Goal: Information Seeking & Learning: Learn about a topic

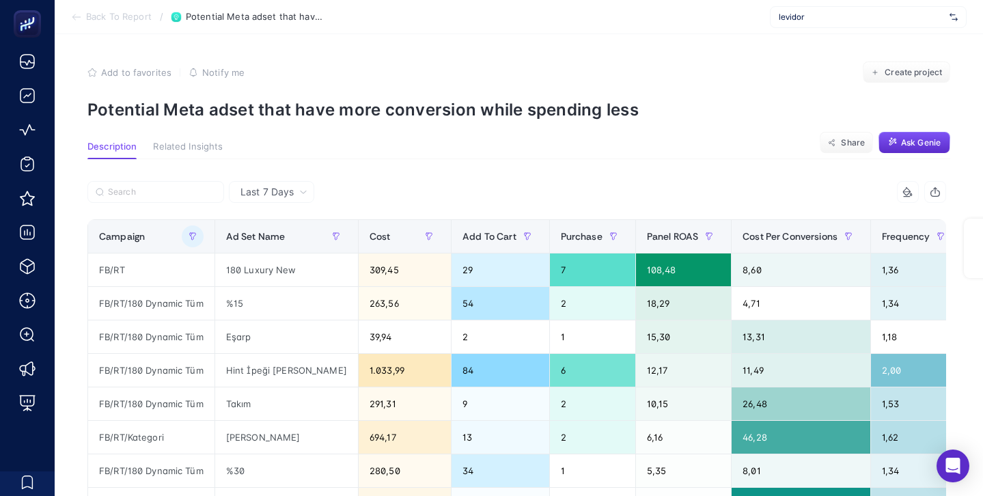
click at [330, 100] on p "Potential Meta adset that have more conversion while spending less" at bounding box center [518, 110] width 863 height 20
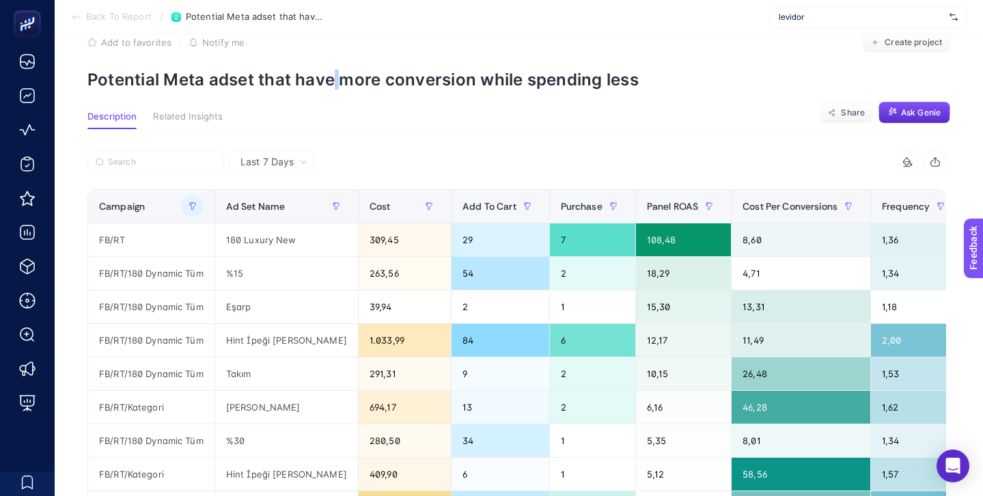
click at [330, 81] on p "Potential Meta adset that have more conversion while spending less" at bounding box center [518, 80] width 863 height 20
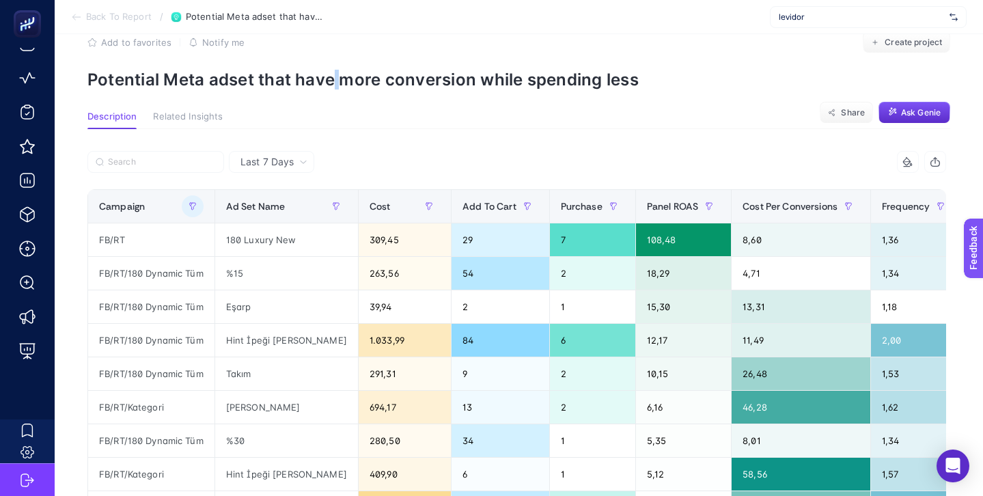
scroll to position [0, 0]
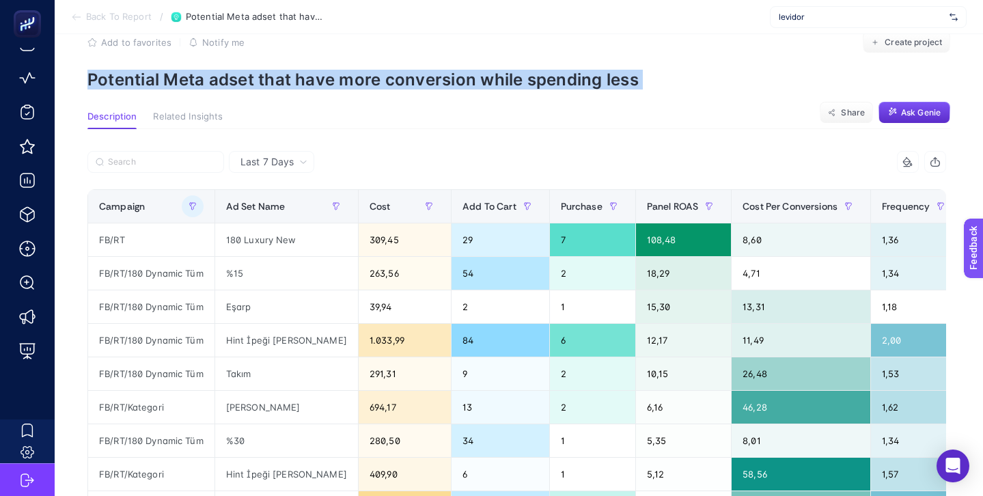
click at [330, 81] on p "Potential Meta adset that have more conversion while spending less" at bounding box center [518, 80] width 863 height 20
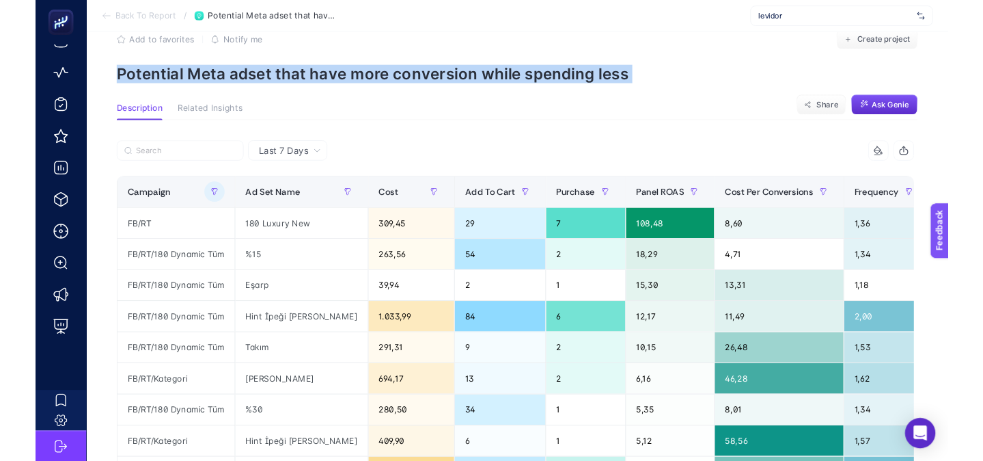
scroll to position [59, 0]
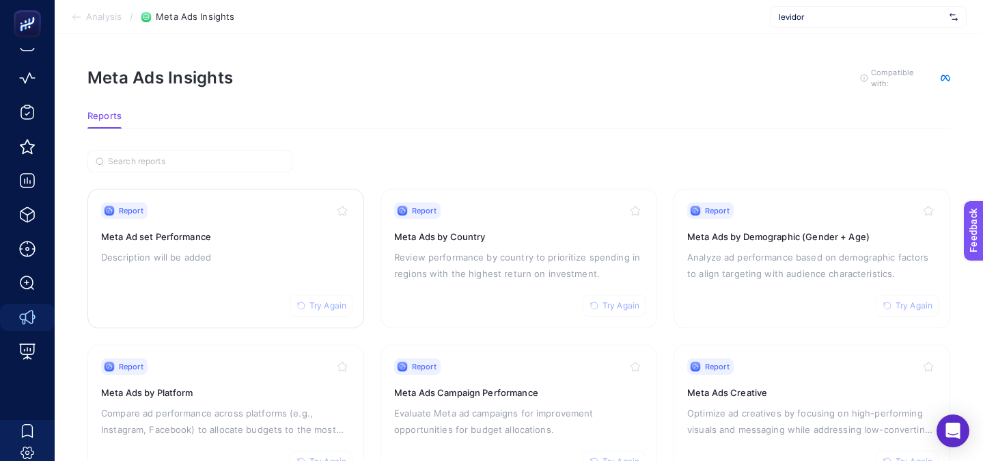
click at [257, 225] on div "Report Try Again Meta Ad set Performance Description will be added" at bounding box center [225, 258] width 249 height 112
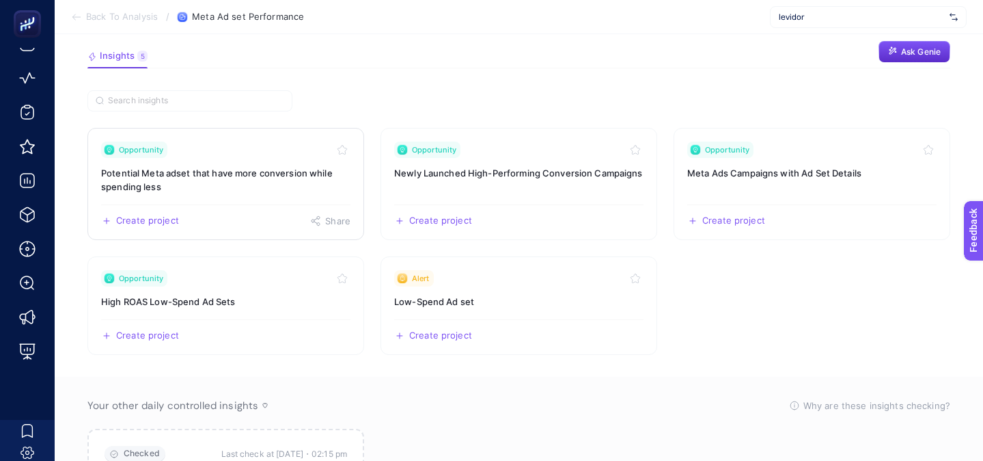
scroll to position [98, 0]
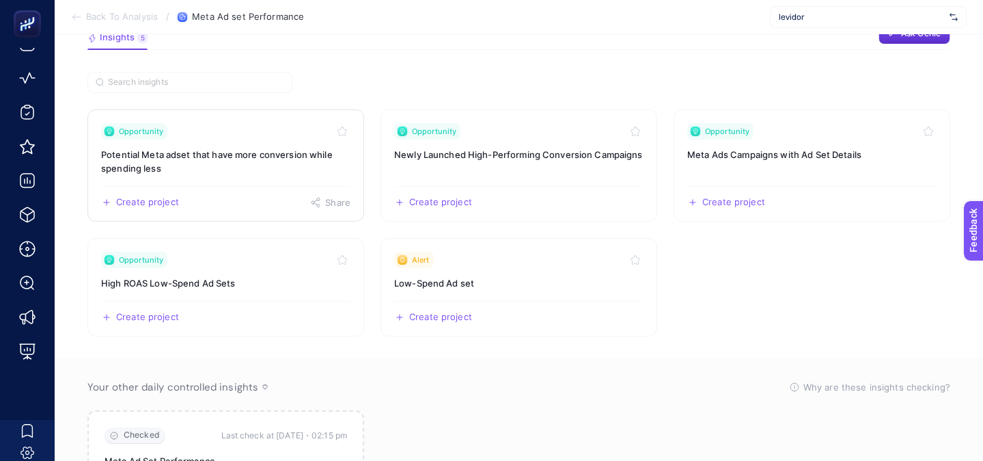
click at [277, 177] on link "Opportunity Potential Meta adset that have more conversion while spending less …" at bounding box center [225, 165] width 277 height 112
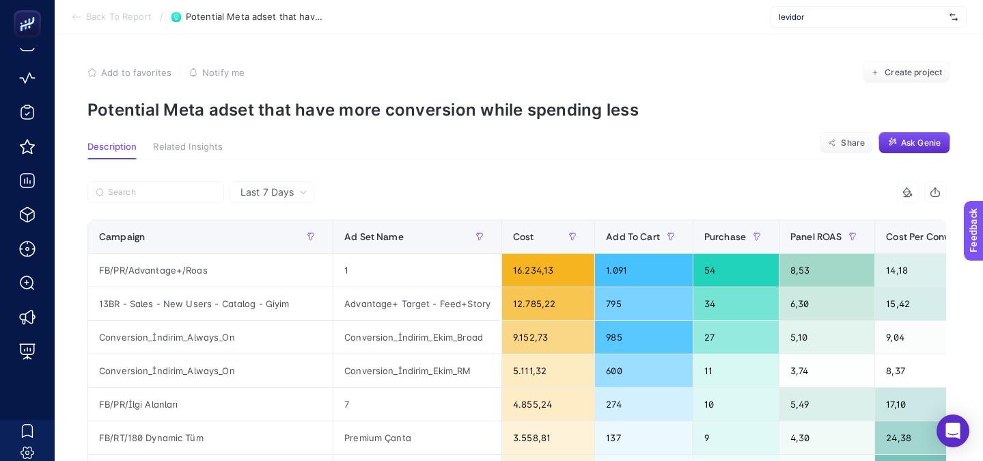
scroll to position [59, 0]
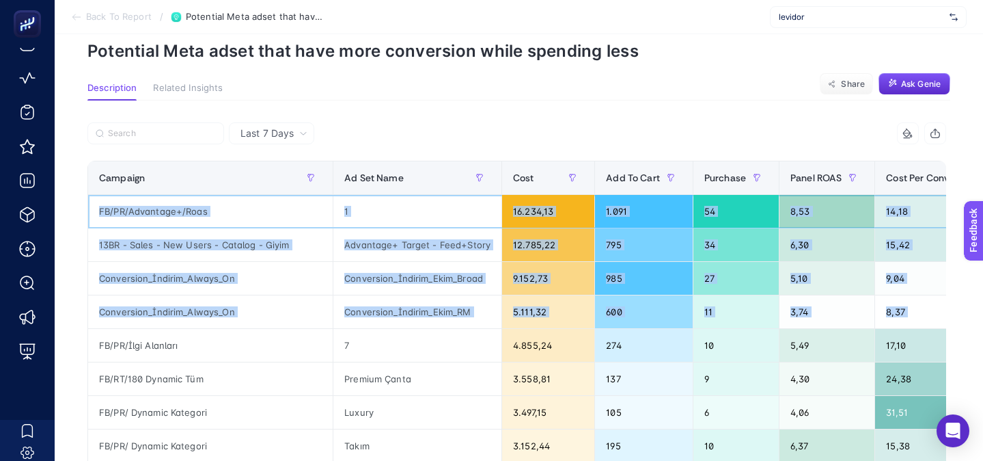
drag, startPoint x: 97, startPoint y: 210, endPoint x: 217, endPoint y: 346, distance: 181.5
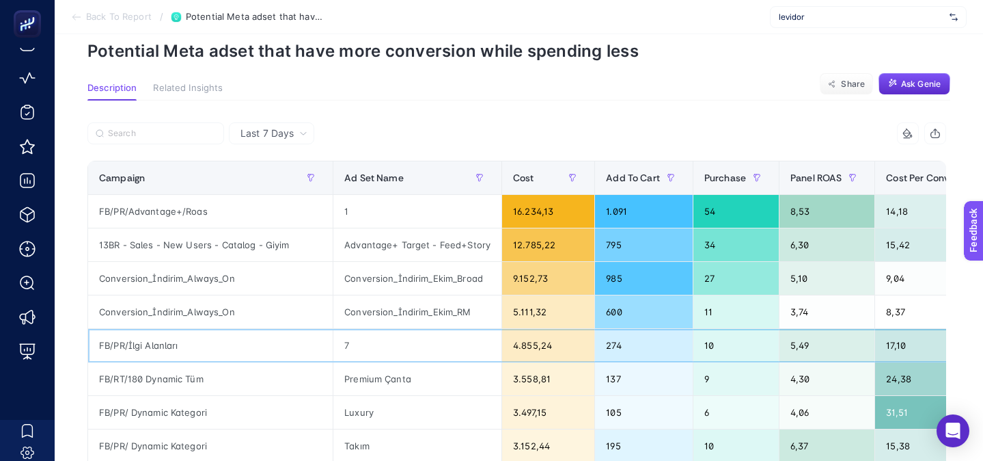
click at [227, 352] on div "FB/PR/İlgi Alanları" at bounding box center [210, 345] width 245 height 33
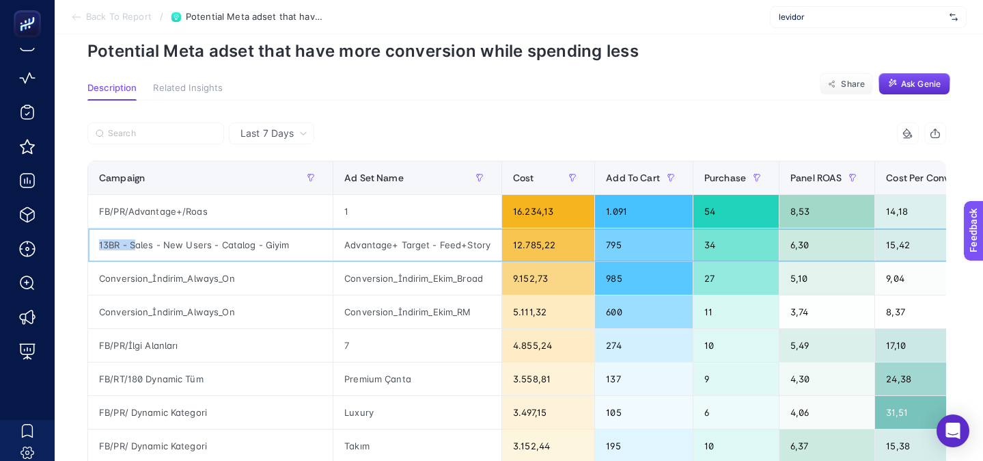
drag, startPoint x: 99, startPoint y: 244, endPoint x: 135, endPoint y: 244, distance: 35.5
click at [135, 244] on div "13BR - Sales - New Users - Catalog - Giyim" at bounding box center [210, 244] width 245 height 33
click at [140, 279] on div "Conversion_İndirim_Always_On" at bounding box center [210, 278] width 245 height 33
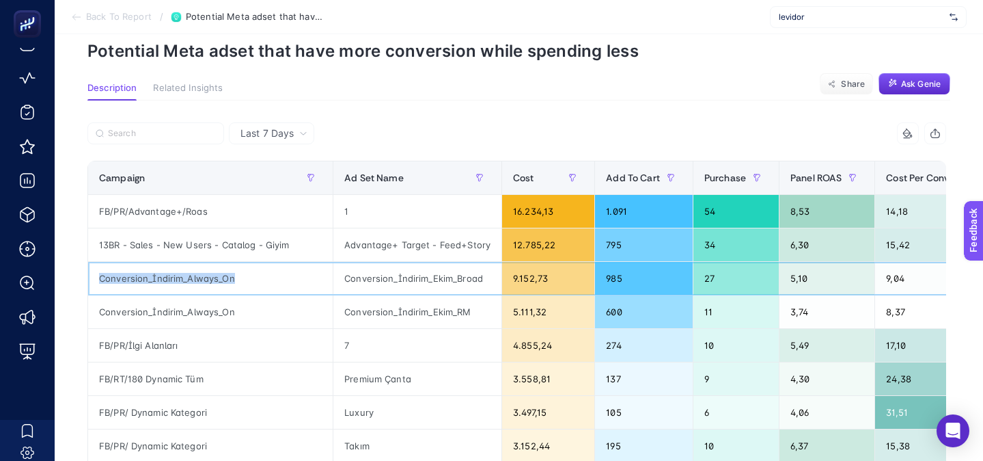
click at [140, 278] on div "Conversion_İndirim_Always_On" at bounding box center [210, 278] width 245 height 33
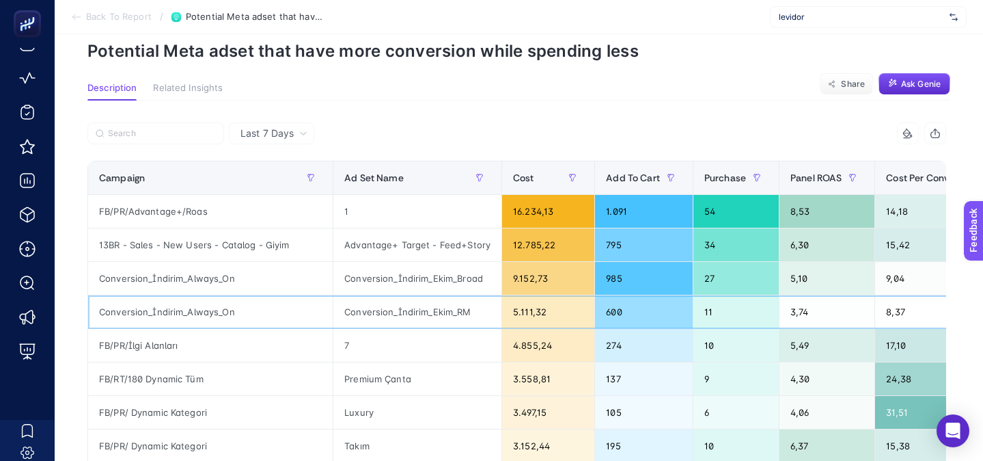
click at [159, 310] on div "Conversion_İndirim_Always_On" at bounding box center [210, 311] width 245 height 33
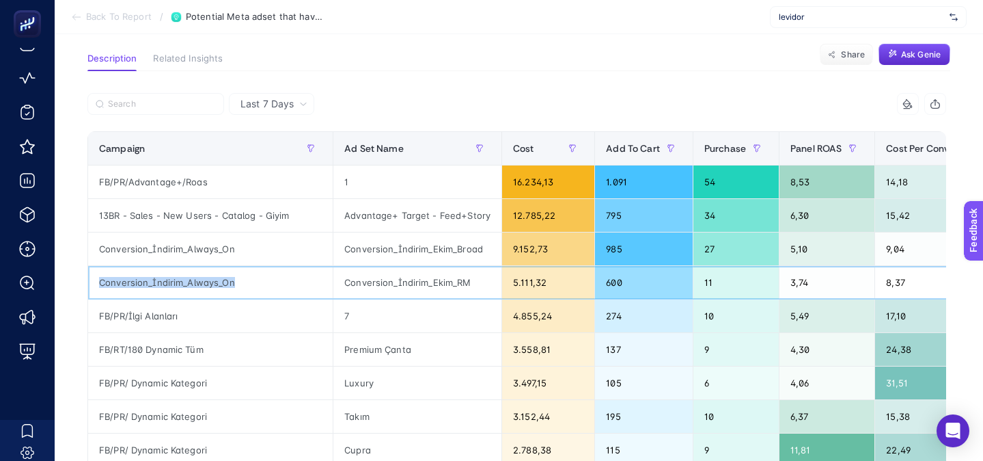
scroll to position [90, 0]
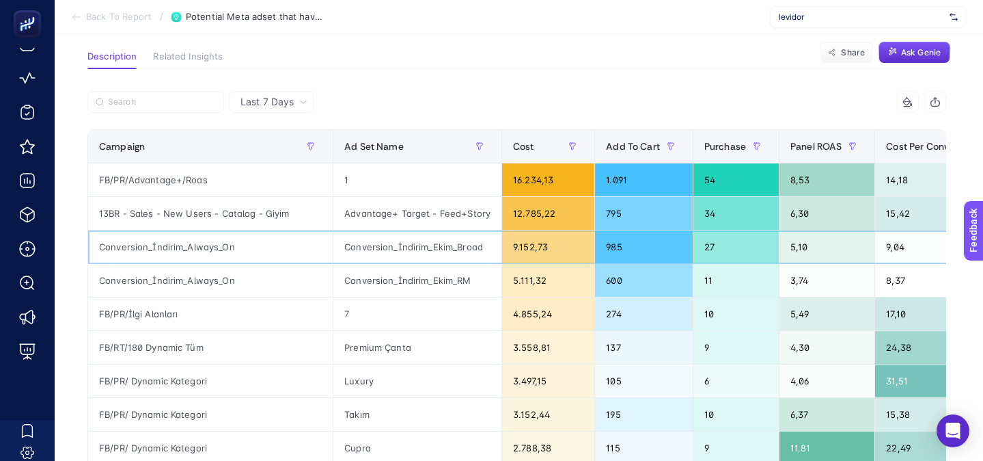
click at [177, 245] on div "Conversion_İndirim_Always_On" at bounding box center [210, 246] width 245 height 33
click at [170, 275] on div "Conversion_İndirim_Always_On" at bounding box center [210, 280] width 245 height 33
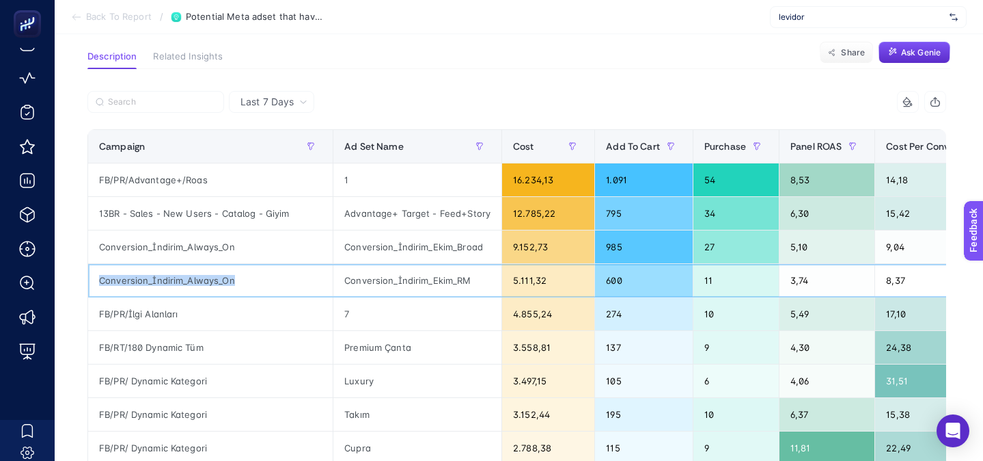
click at [169, 275] on div "Conversion_İndirim_Always_On" at bounding box center [210, 280] width 245 height 33
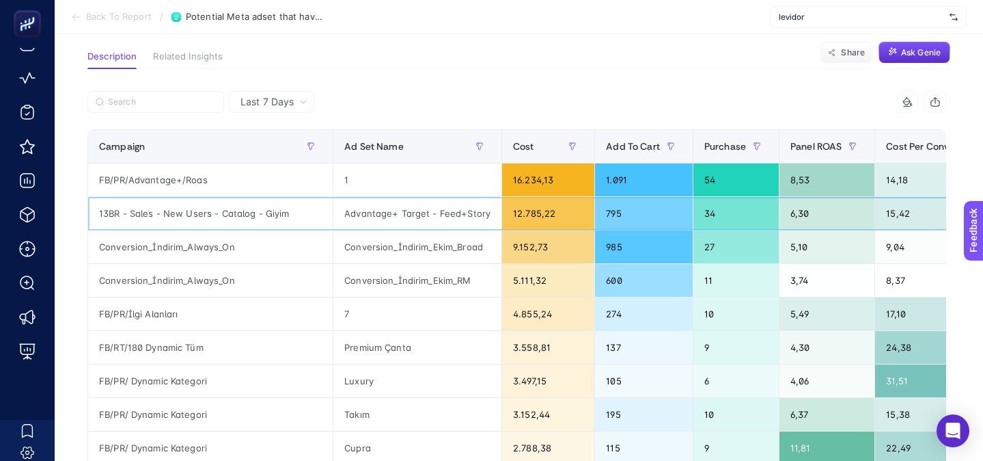
click at [169, 219] on div "13BR - Sales - New Users - Catalog - Giyim" at bounding box center [210, 213] width 245 height 33
click at [169, 218] on div "13BR - Sales - New Users - Catalog - Giyim" at bounding box center [210, 213] width 245 height 33
click at [165, 180] on div "FB/PR/Advantage+/Roas" at bounding box center [210, 179] width 245 height 33
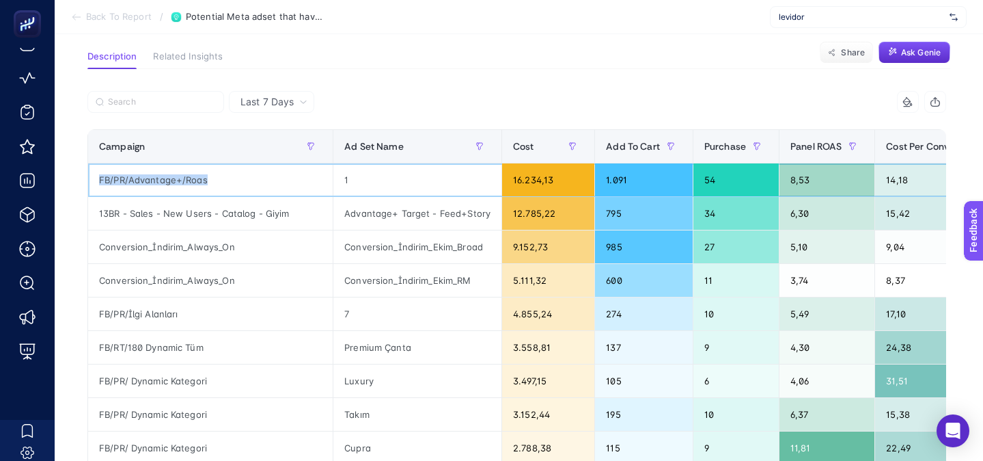
click at [165, 180] on div "FB/PR/Advantage+/Roas" at bounding box center [210, 179] width 245 height 33
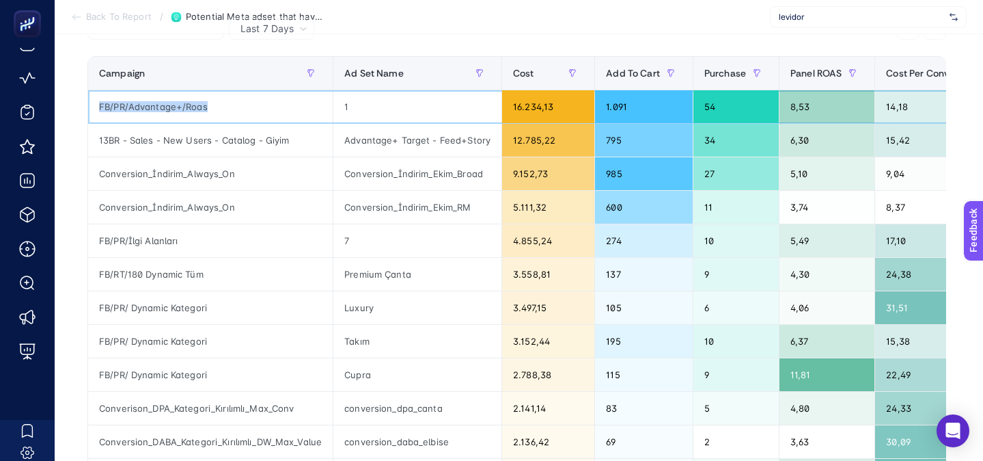
scroll to position [194, 0]
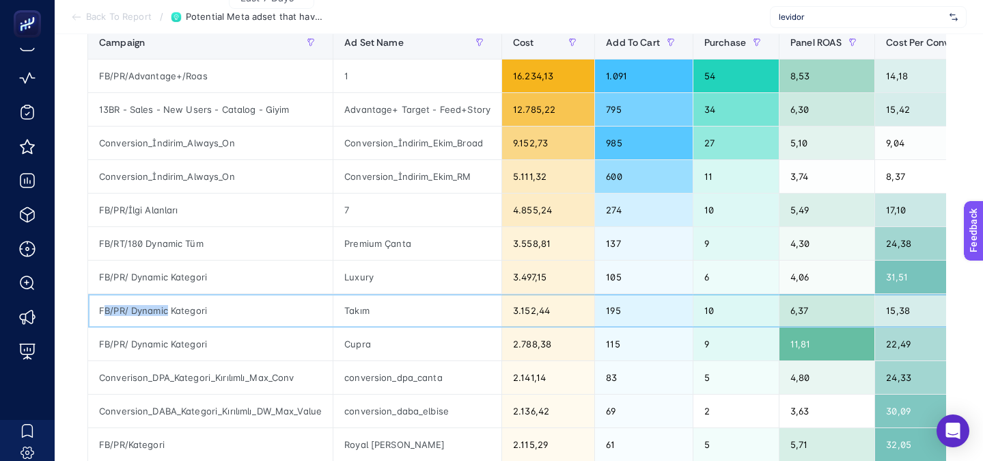
drag, startPoint x: 104, startPoint y: 308, endPoint x: 222, endPoint y: 309, distance: 118.2
click at [219, 308] on div "FB/PR/ Dynamic Kategori" at bounding box center [210, 310] width 245 height 33
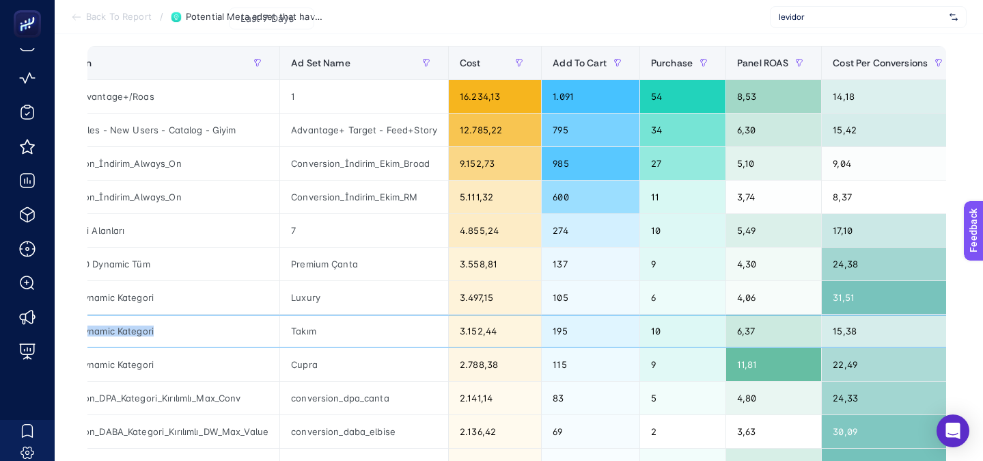
scroll to position [0, 0]
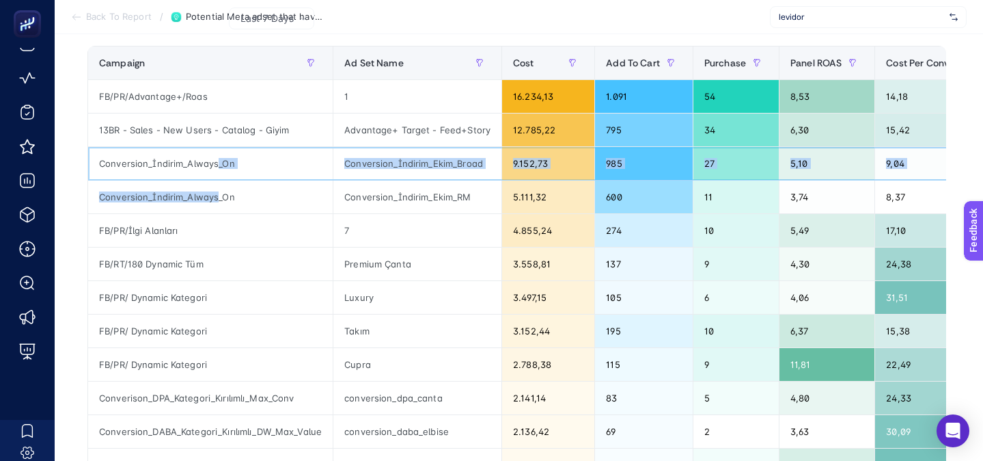
drag, startPoint x: 215, startPoint y: 163, endPoint x: 215, endPoint y: 193, distance: 30.8
click at [215, 195] on tbody "FB/PR/Advantage+/Roas 1 16.234,13 1.091 54 8,53 14,18 2,39 13BR - Sales - New U…" at bounding box center [622, 415] width 1069 height 670
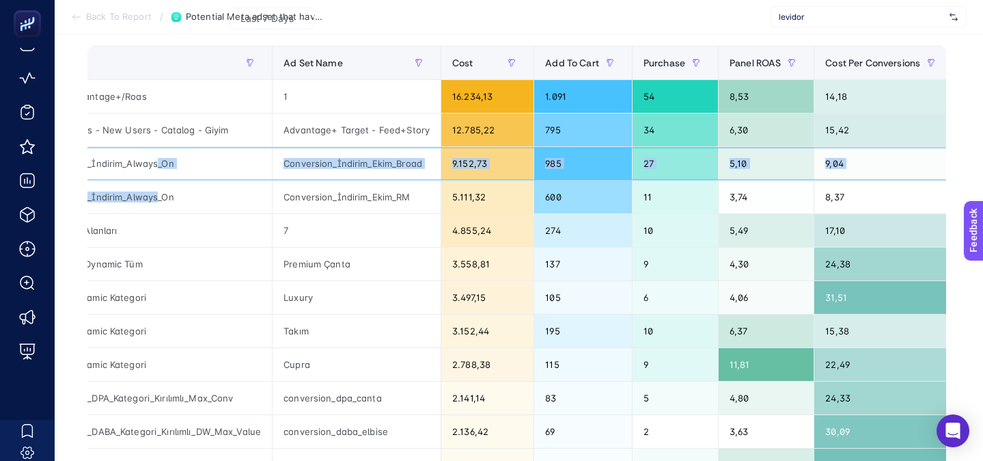
scroll to position [0, 209]
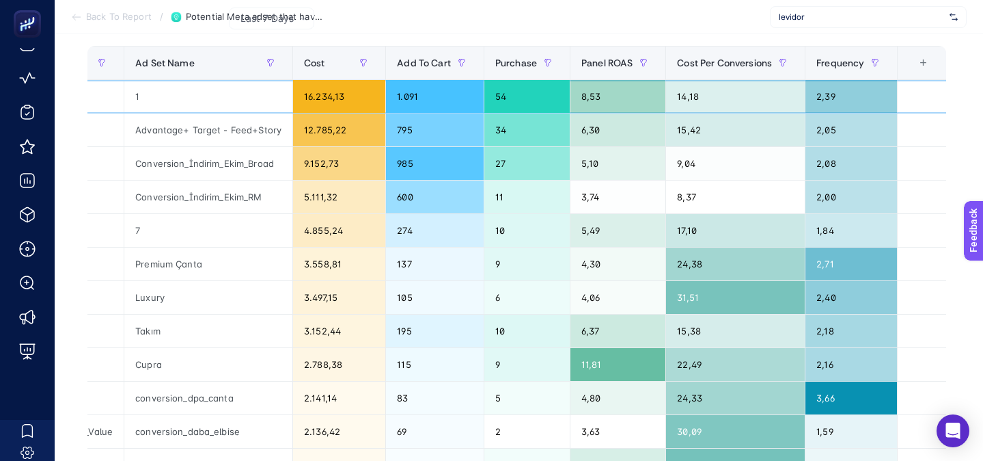
click at [587, 94] on div "8,53" at bounding box center [618, 96] width 95 height 33
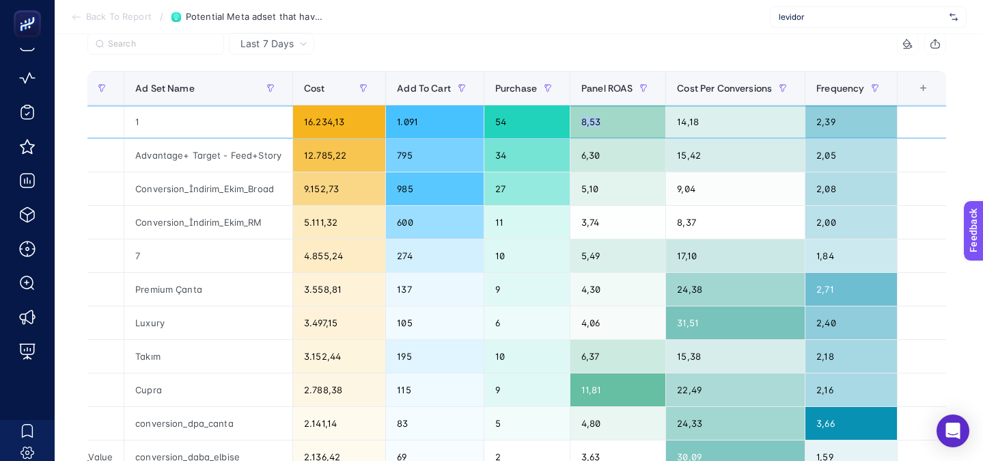
scroll to position [128, 0]
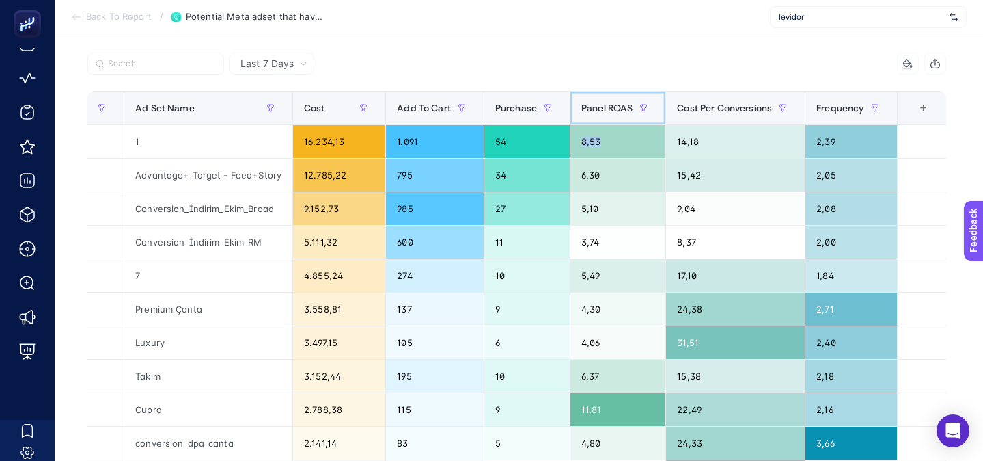
click at [614, 110] on span "Panel ROAS" at bounding box center [606, 107] width 51 height 11
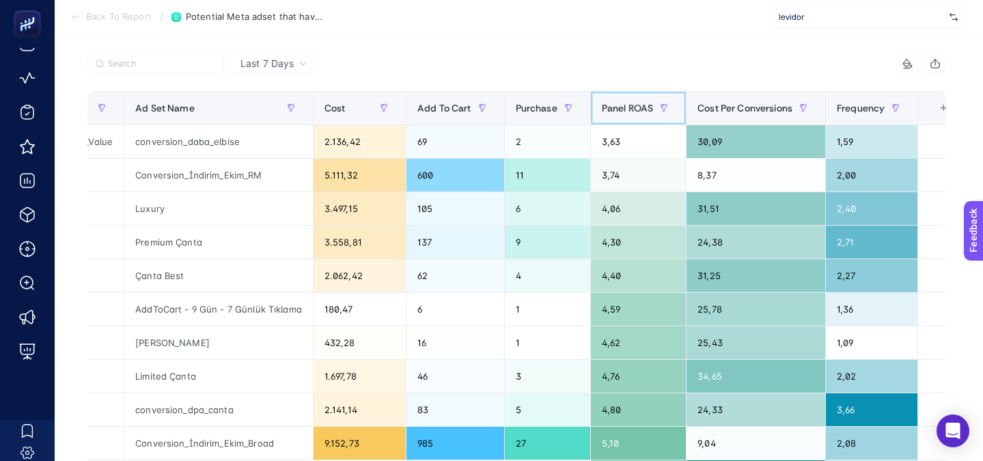
click at [623, 108] on span "Panel ROAS" at bounding box center [627, 107] width 51 height 11
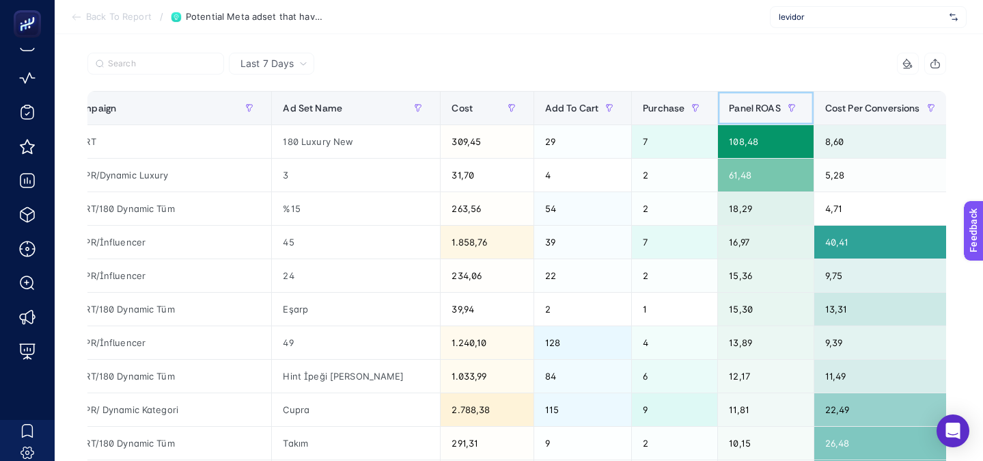
scroll to position [0, 0]
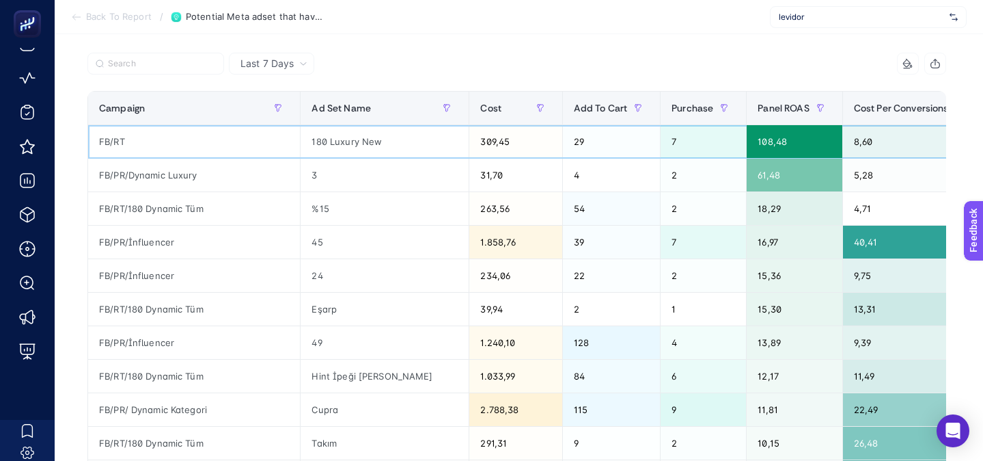
click at [487, 147] on div "309,45" at bounding box center [515, 141] width 92 height 33
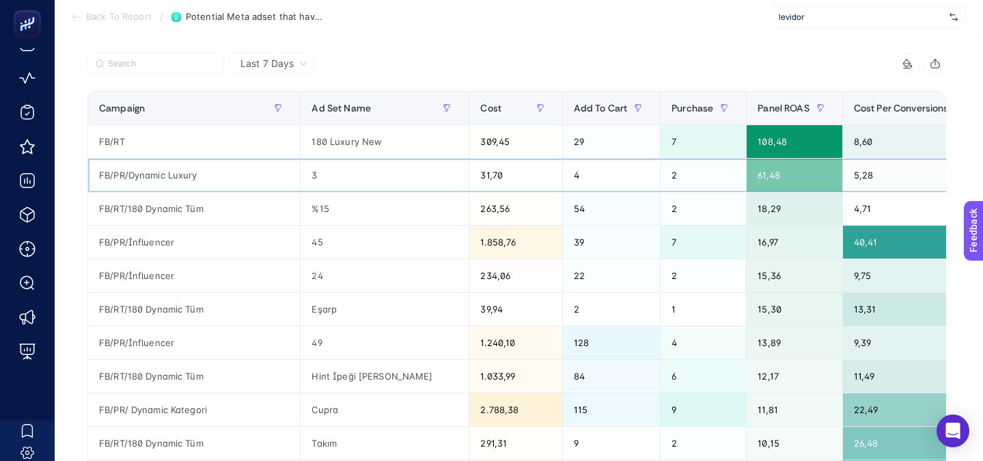
click at [488, 174] on div "31,70" at bounding box center [515, 175] width 92 height 33
click at [487, 174] on div "31,70" at bounding box center [515, 175] width 92 height 33
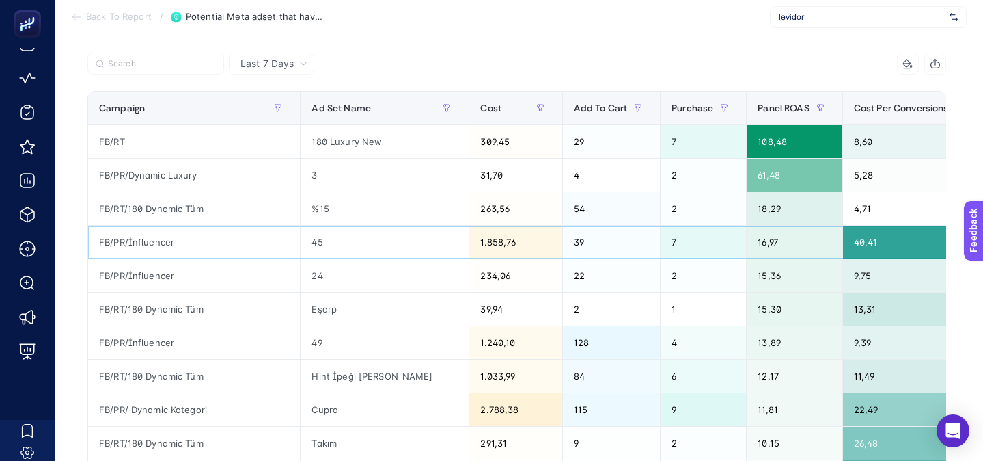
click at [489, 236] on div "1.858,76" at bounding box center [515, 241] width 92 height 33
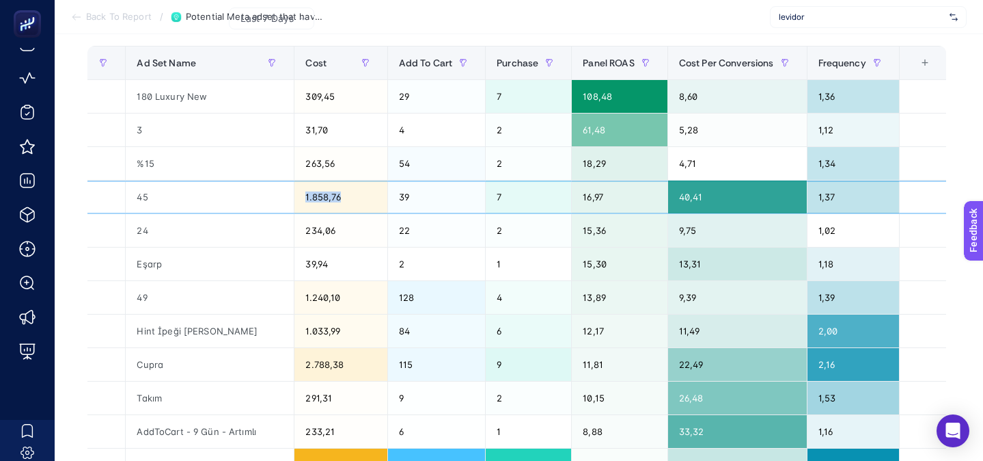
scroll to position [240, 0]
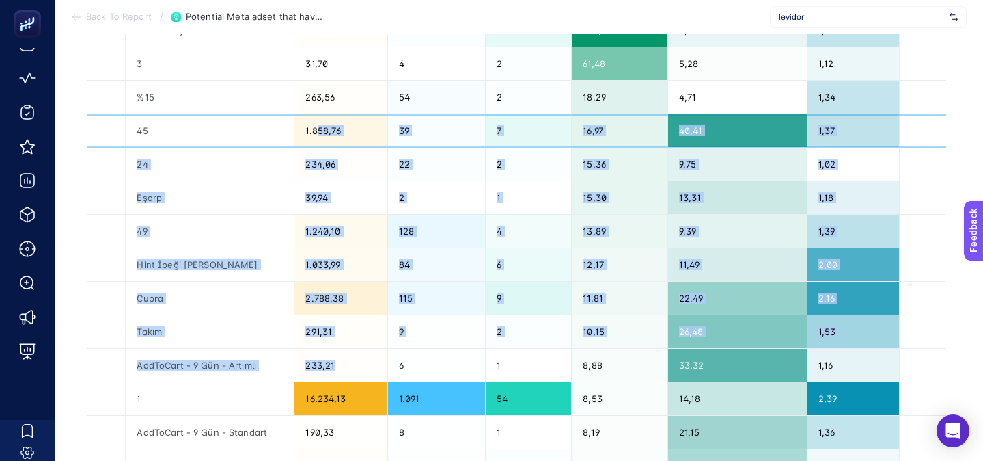
drag, startPoint x: 311, startPoint y: 129, endPoint x: 316, endPoint y: 358, distance: 228.9
click at [316, 359] on tbody "FB/RT 180 Luxury New 309,45 29 7 108,48 8,60 1,36 FB/PR/Dynamic Luxury 3 31,70 …" at bounding box center [431, 349] width 1036 height 670
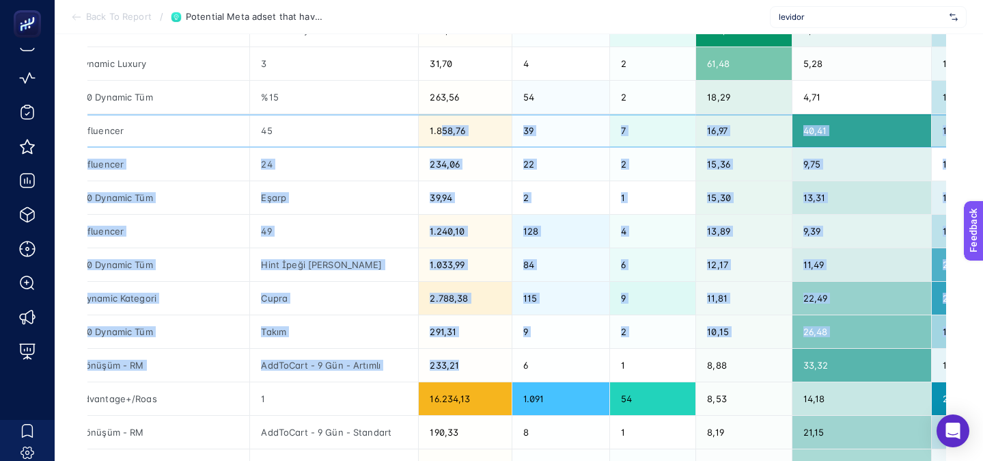
scroll to position [0, 0]
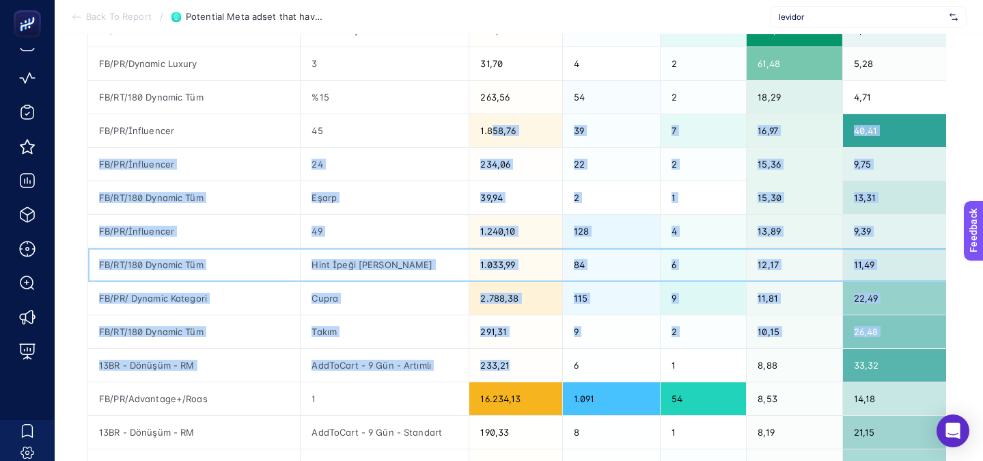
click at [357, 249] on div "Hint İpeği [PERSON_NAME]" at bounding box center [385, 264] width 168 height 33
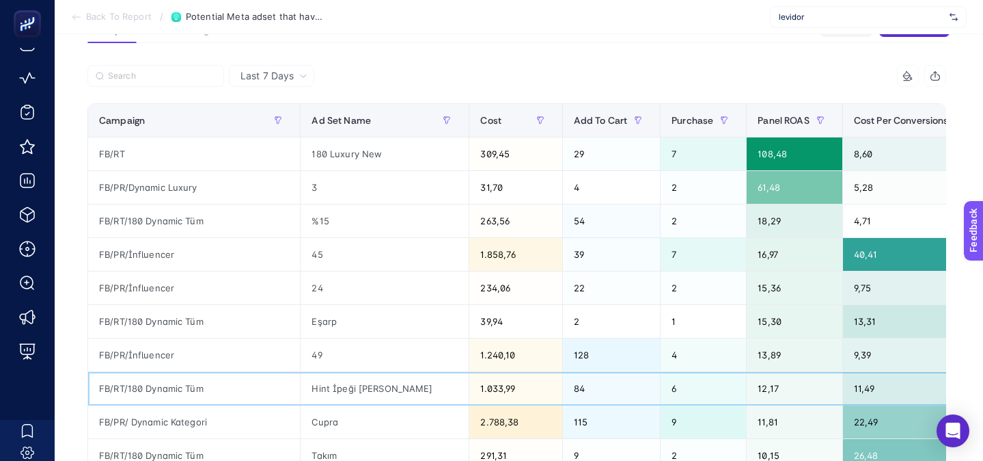
scroll to position [75, 0]
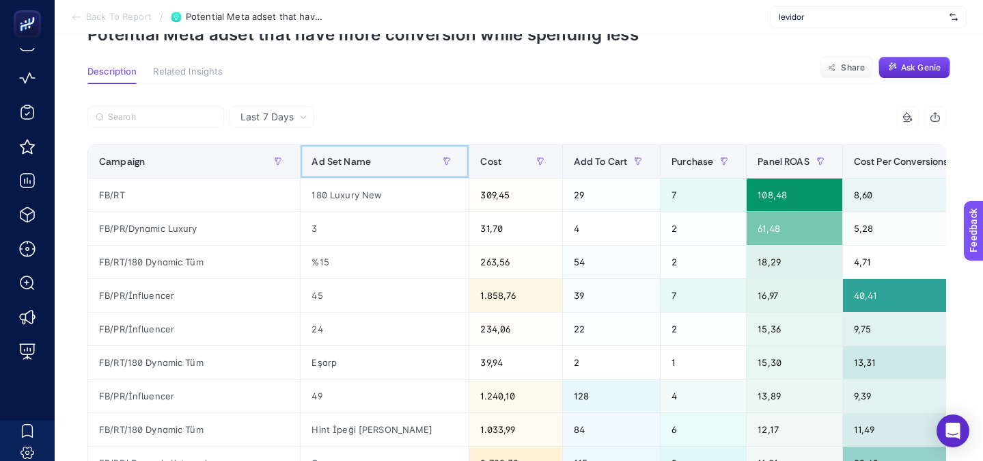
click at [366, 156] on span "Ad Set Name" at bounding box center [341, 161] width 59 height 11
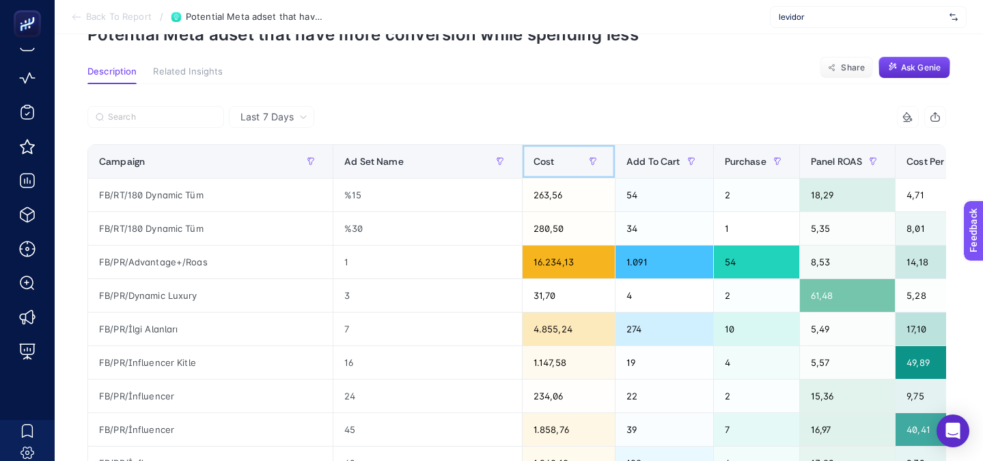
click at [539, 160] on span "Cost" at bounding box center [544, 161] width 21 height 11
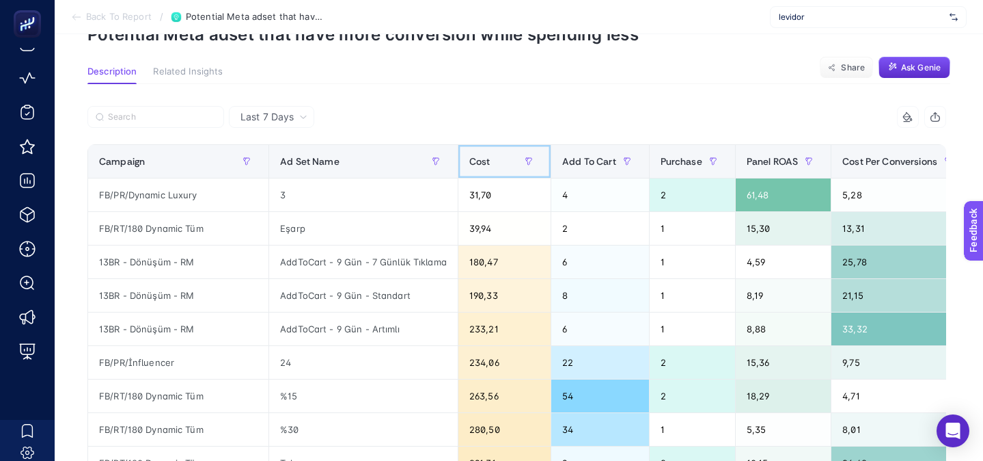
click at [469, 156] on div "Cost" at bounding box center [504, 161] width 70 height 22
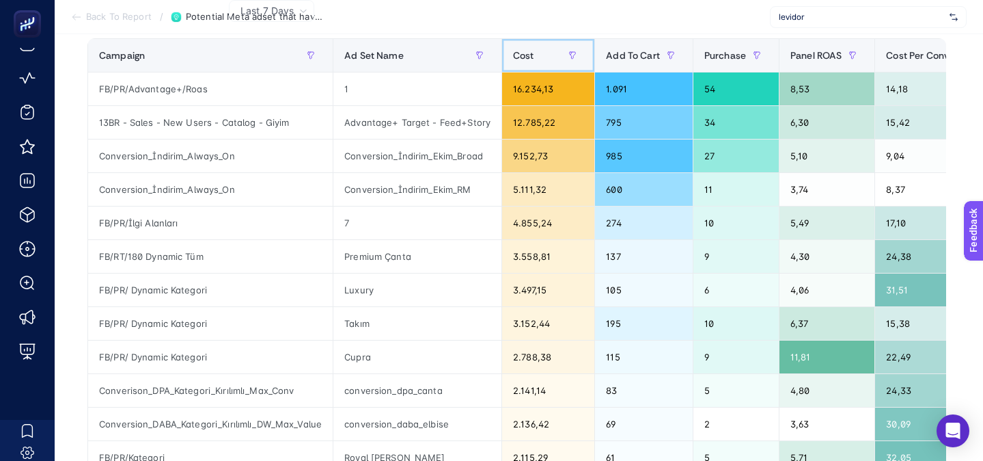
scroll to position [161, 0]
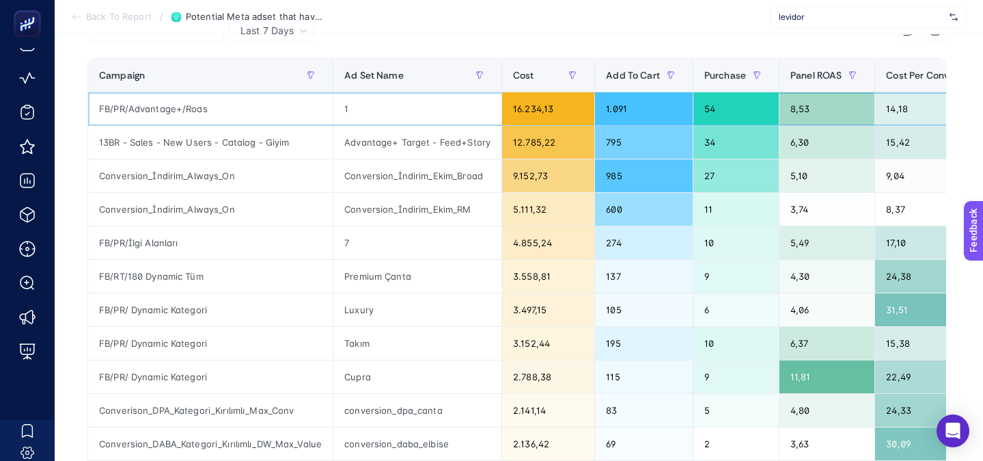
click at [163, 112] on div "FB/PR/Advantage+/Roas" at bounding box center [210, 108] width 245 height 33
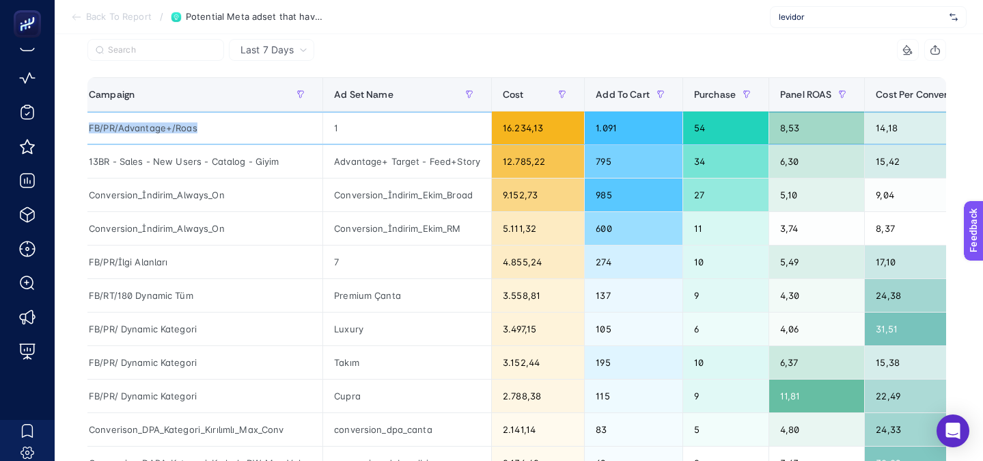
scroll to position [141, 0]
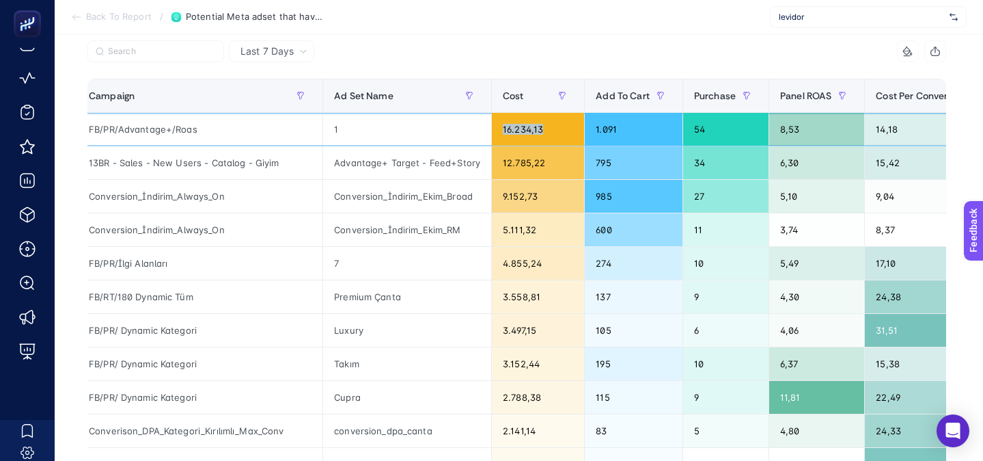
drag, startPoint x: 499, startPoint y: 128, endPoint x: 546, endPoint y: 171, distance: 63.8
click at [547, 167] on tbody "FB/PR/Advantage+/Roas 1 16.234,13 1.091 54 8,53 14,18 2,39 13BR - Sales - New U…" at bounding box center [612, 448] width 1069 height 670
click at [514, 238] on div "5.111,32" at bounding box center [538, 229] width 92 height 33
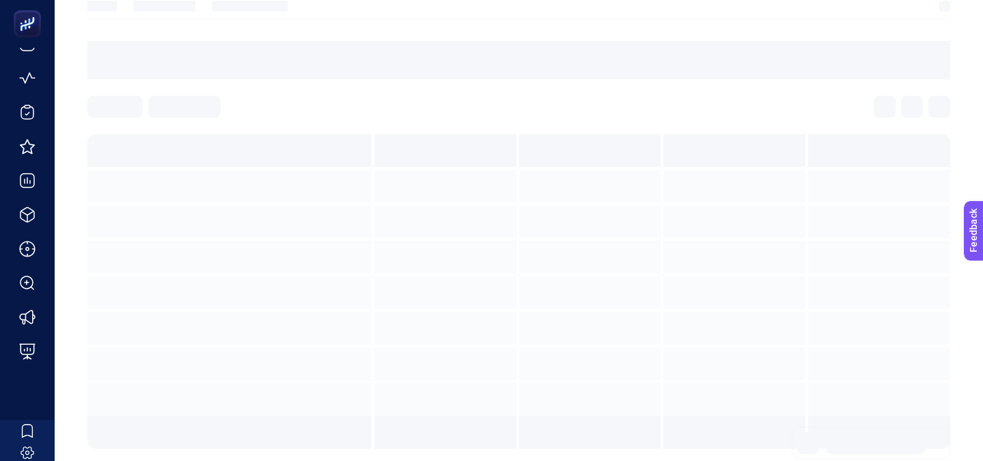
scroll to position [98, 0]
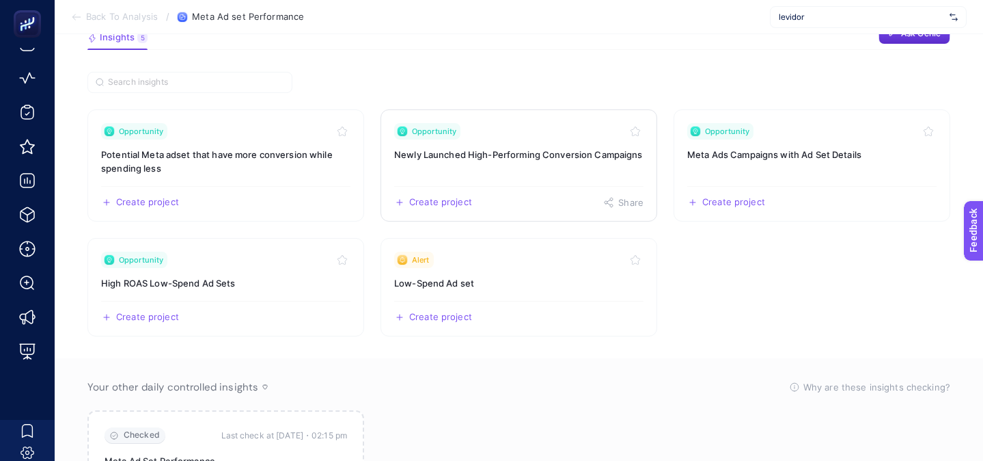
click at [551, 139] on link "Opportunity Newly Launched High-Performing Conversion Campaigns Create project …" at bounding box center [519, 165] width 277 height 112
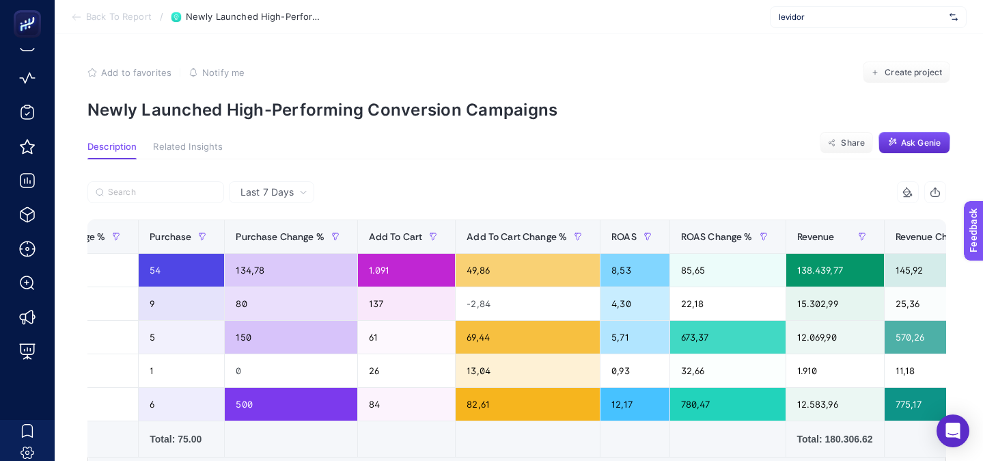
scroll to position [0, 1309]
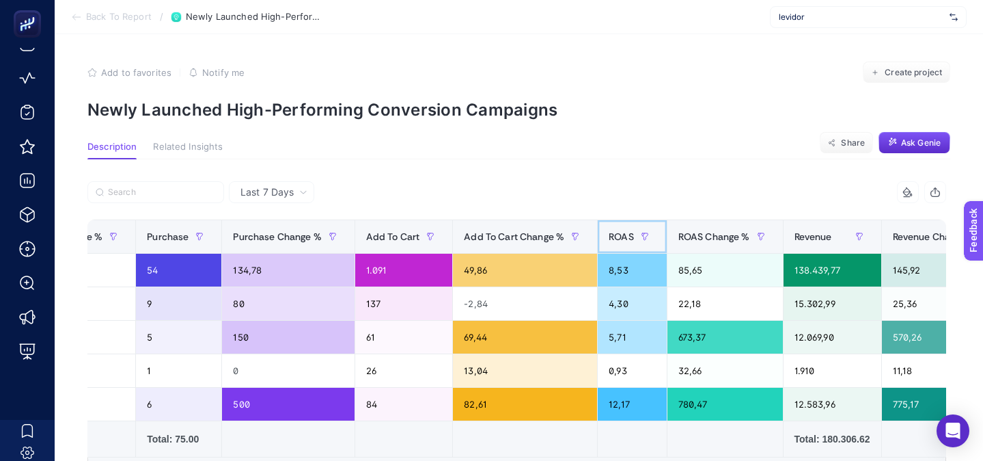
click at [609, 239] on span "ROAS" at bounding box center [621, 236] width 25 height 11
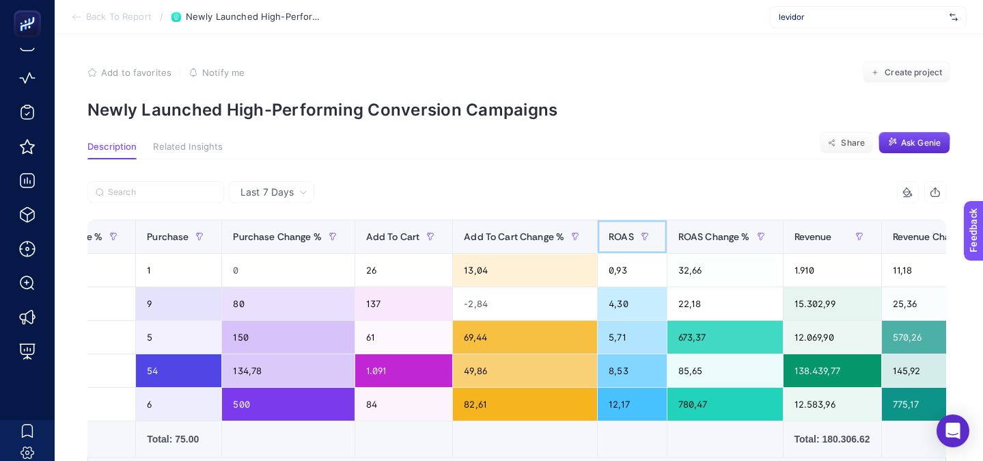
click at [609, 238] on span "ROAS" at bounding box center [621, 236] width 25 height 11
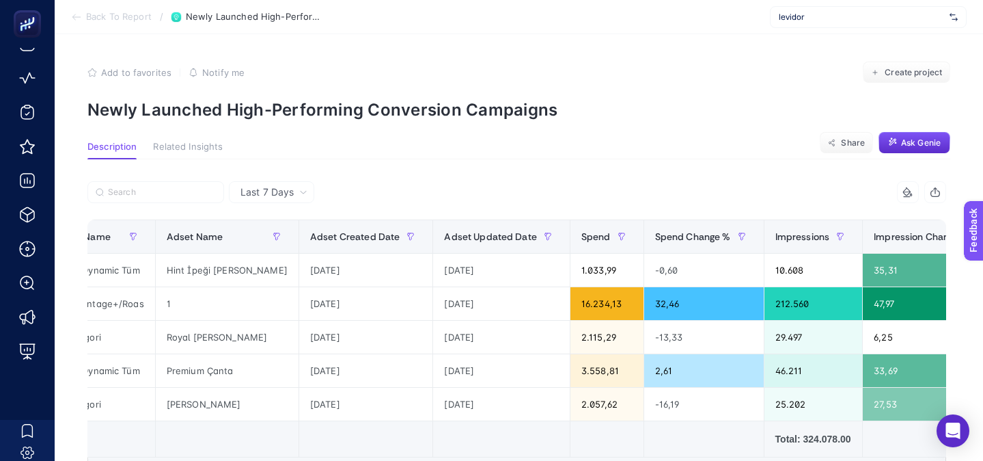
scroll to position [0, 0]
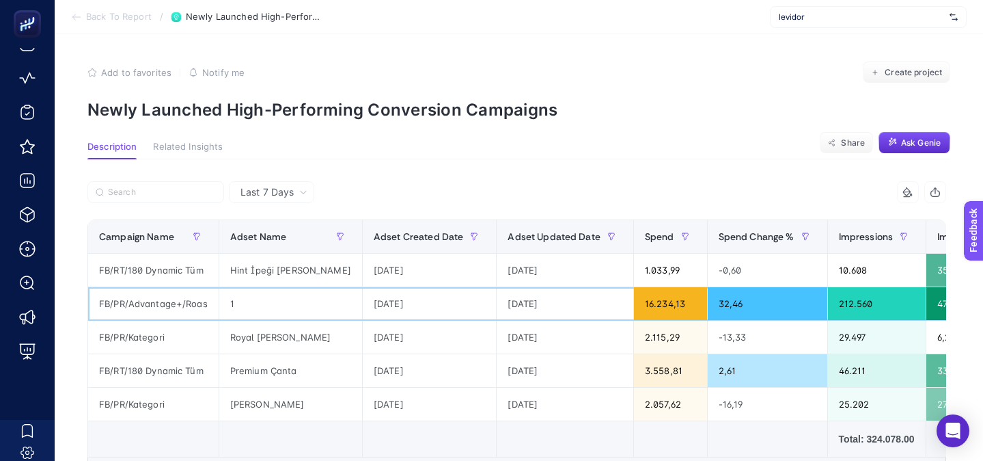
click at [163, 312] on div "FB/PR/Advantage+/Roas" at bounding box center [153, 303] width 131 height 33
click at [163, 310] on div "FB/PR/Advantage+/Roas" at bounding box center [153, 303] width 131 height 33
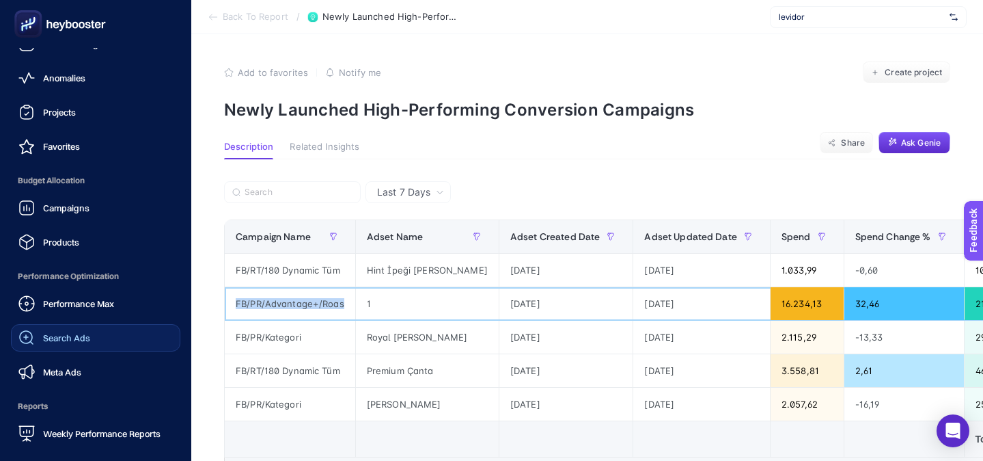
scroll to position [169, 0]
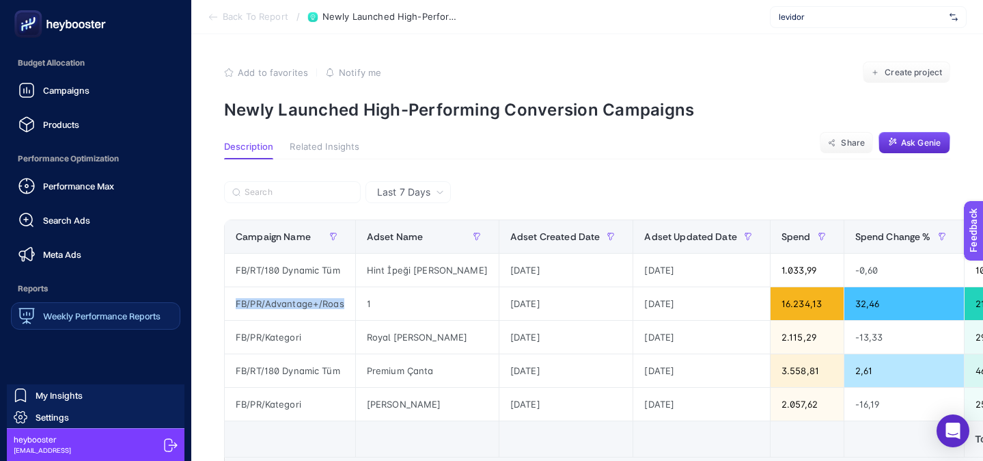
click at [111, 316] on span "Weekly Performance Reports" at bounding box center [102, 315] width 118 height 11
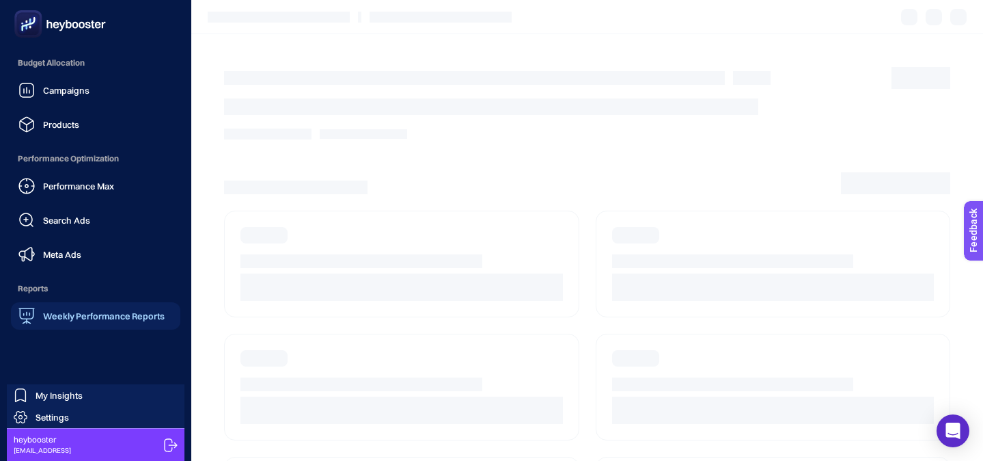
scroll to position [87, 0]
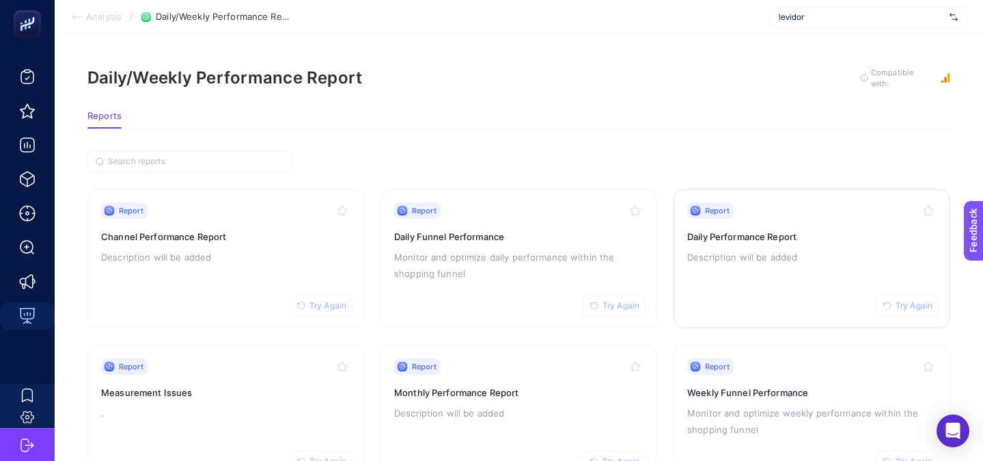
click at [783, 249] on p "Description will be added" at bounding box center [811, 257] width 249 height 16
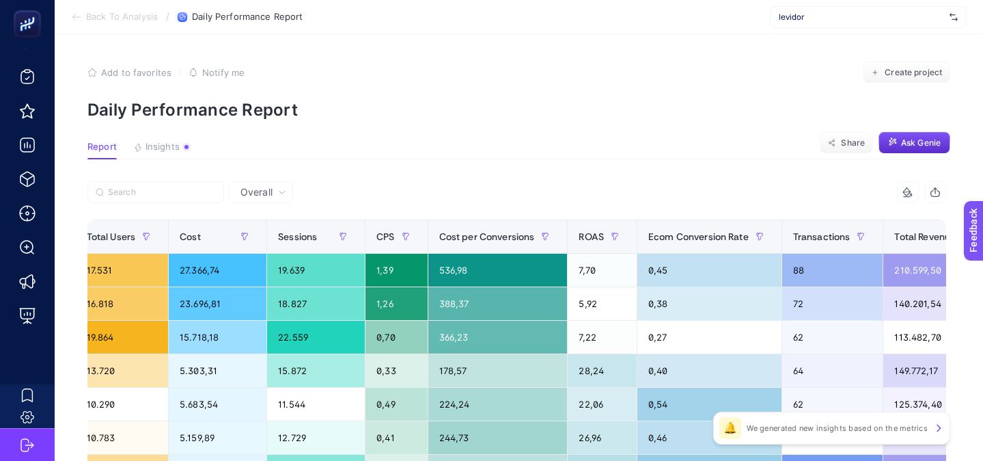
scroll to position [0, 197]
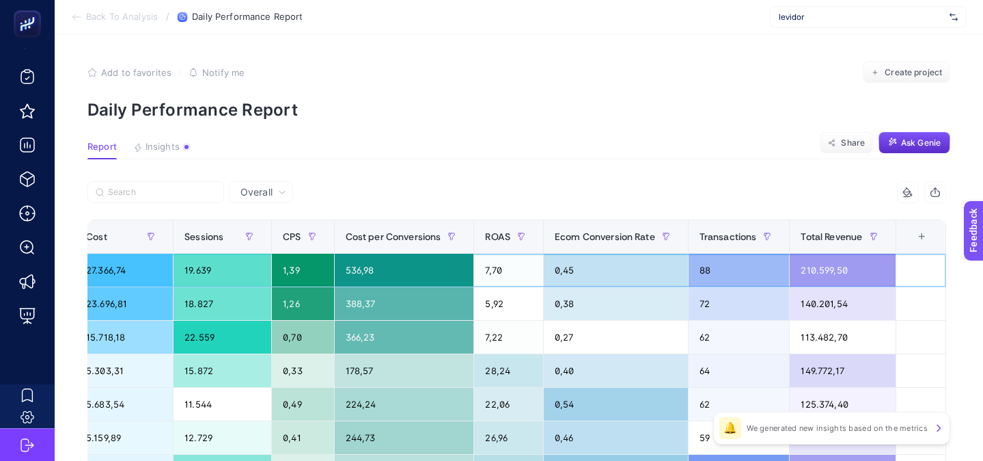
click at [844, 269] on div "210.599,50" at bounding box center [843, 269] width 106 height 33
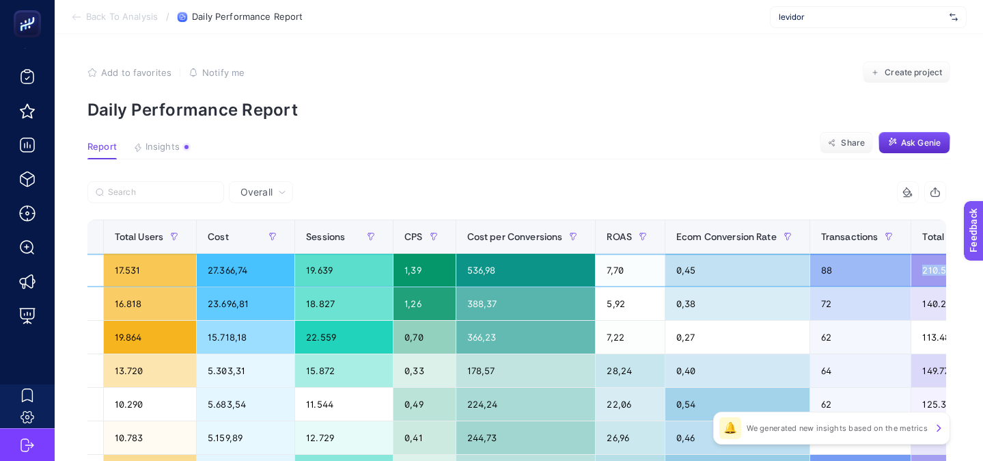
scroll to position [0, 0]
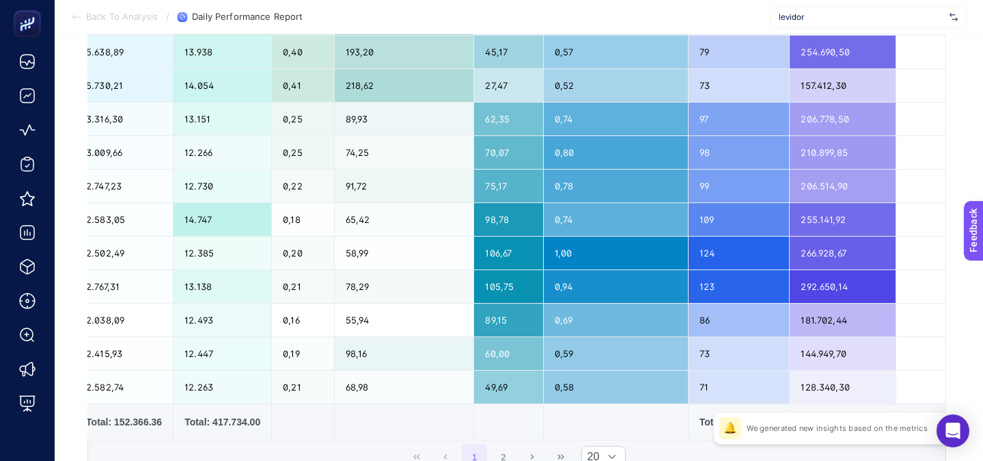
scroll to position [485, 0]
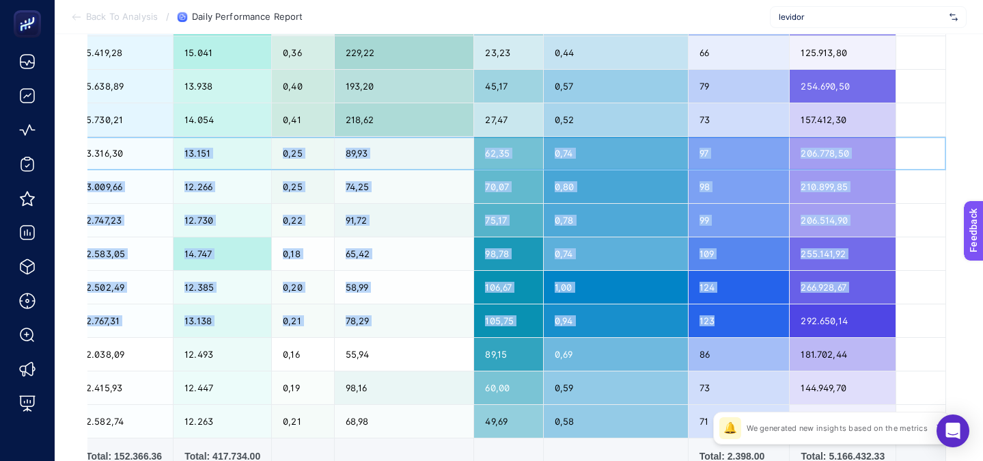
drag, startPoint x: 152, startPoint y: 154, endPoint x: 733, endPoint y: 333, distance: 607.9
click at [733, 334] on tbody "2025-10-05 17.531 27.366,74 19.639 1,39 536,98 7,70 0,45 88 210.599,50 2025-10-…" at bounding box center [431, 103] width 1030 height 670
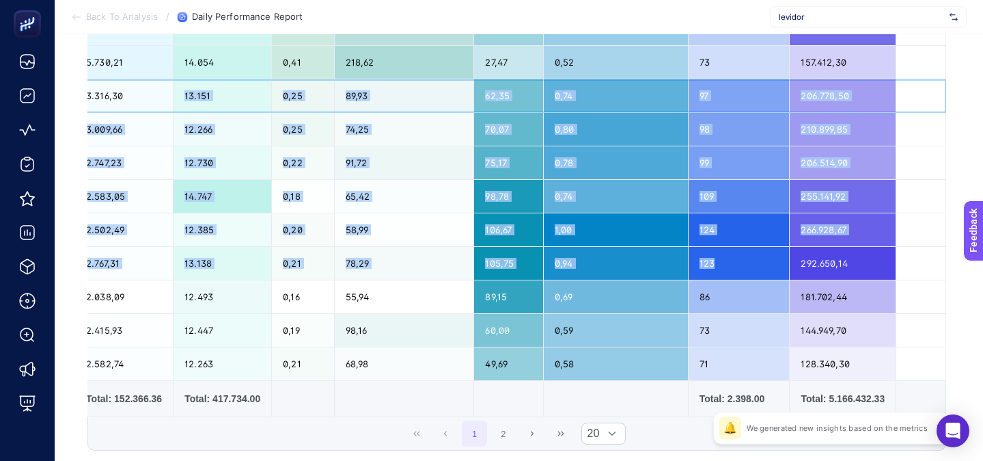
scroll to position [558, 0]
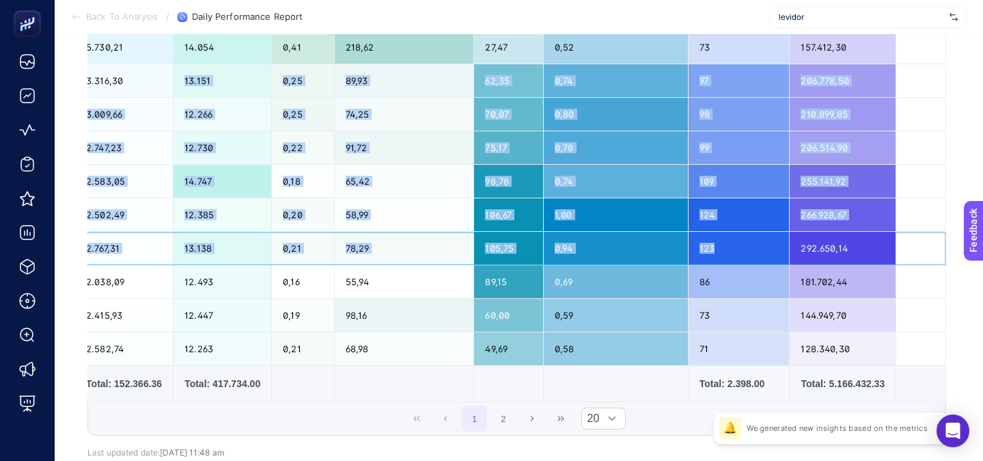
click at [443, 262] on div "78,29" at bounding box center [404, 248] width 139 height 33
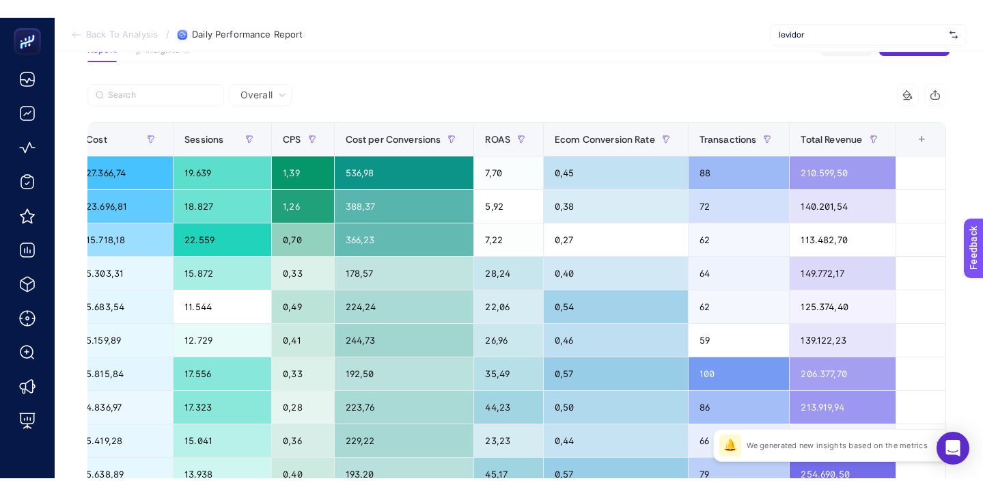
scroll to position [107, 0]
